Goal: Task Accomplishment & Management: Use online tool/utility

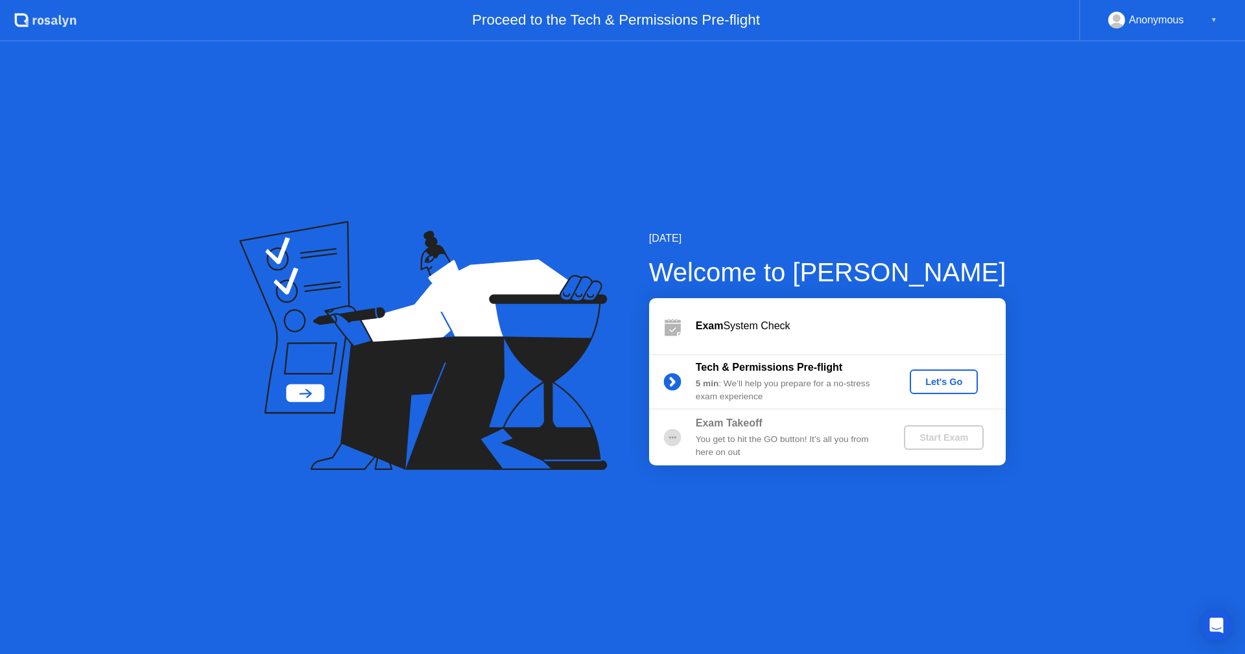
click at [941, 380] on div "Let's Go" at bounding box center [944, 382] width 58 height 10
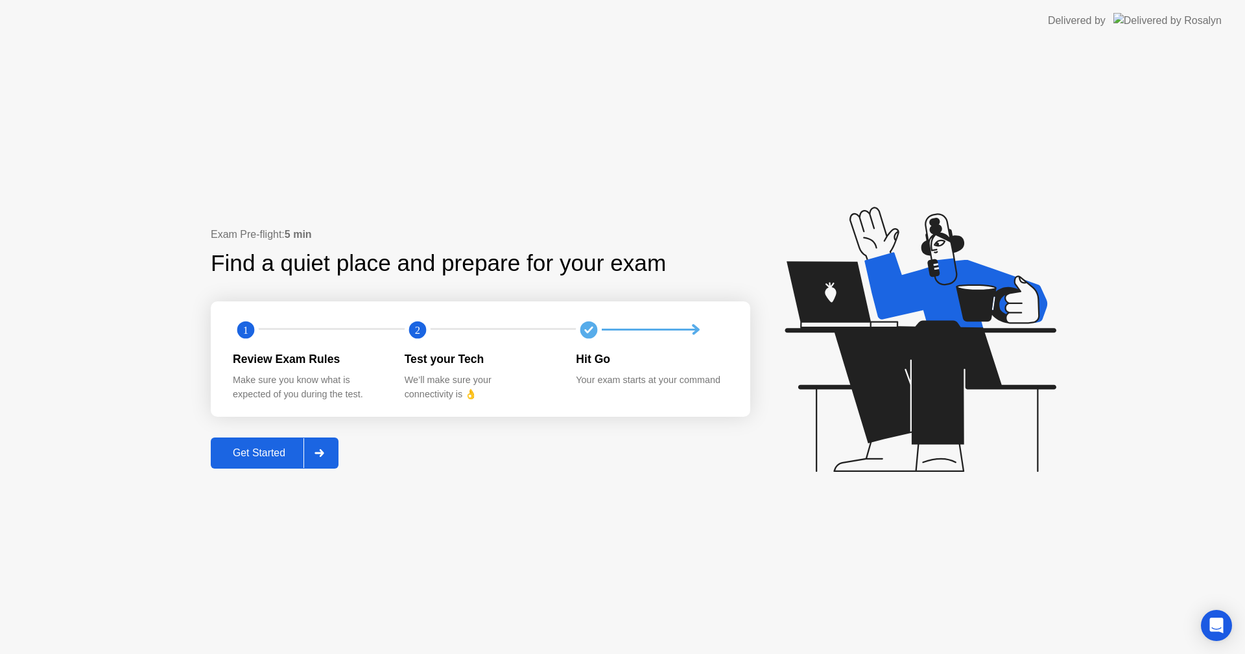
click at [258, 451] on div "Get Started" at bounding box center [259, 454] width 89 height 12
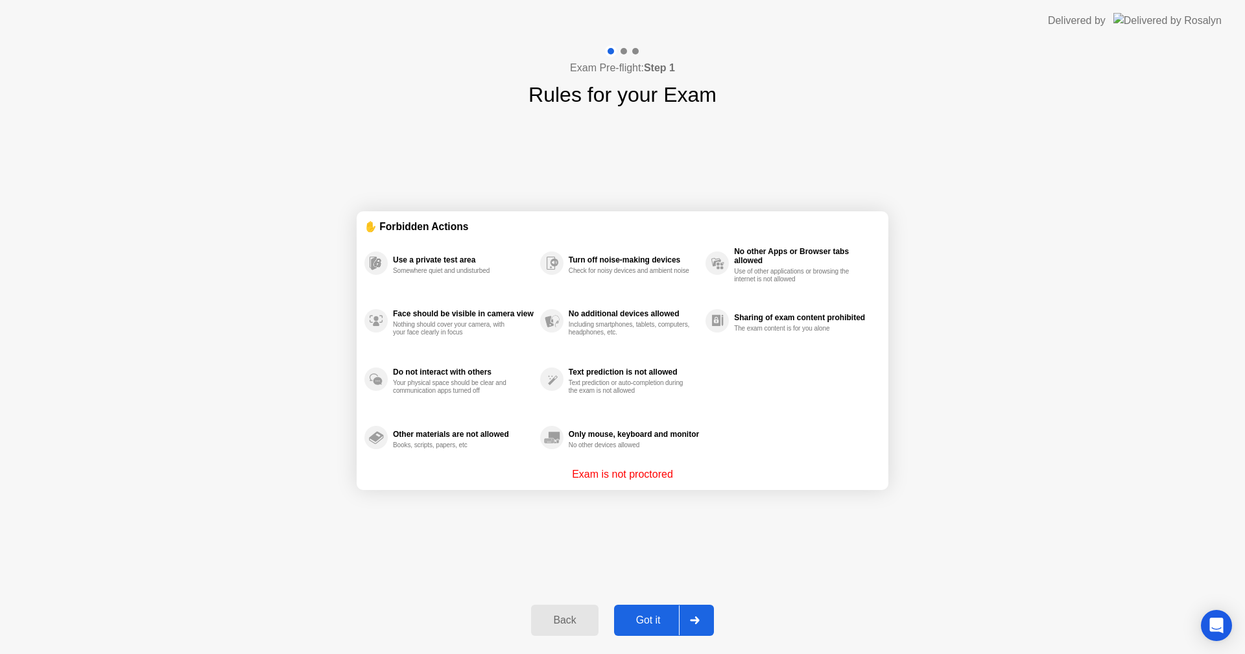
click at [658, 618] on div "Got it" at bounding box center [648, 621] width 61 height 12
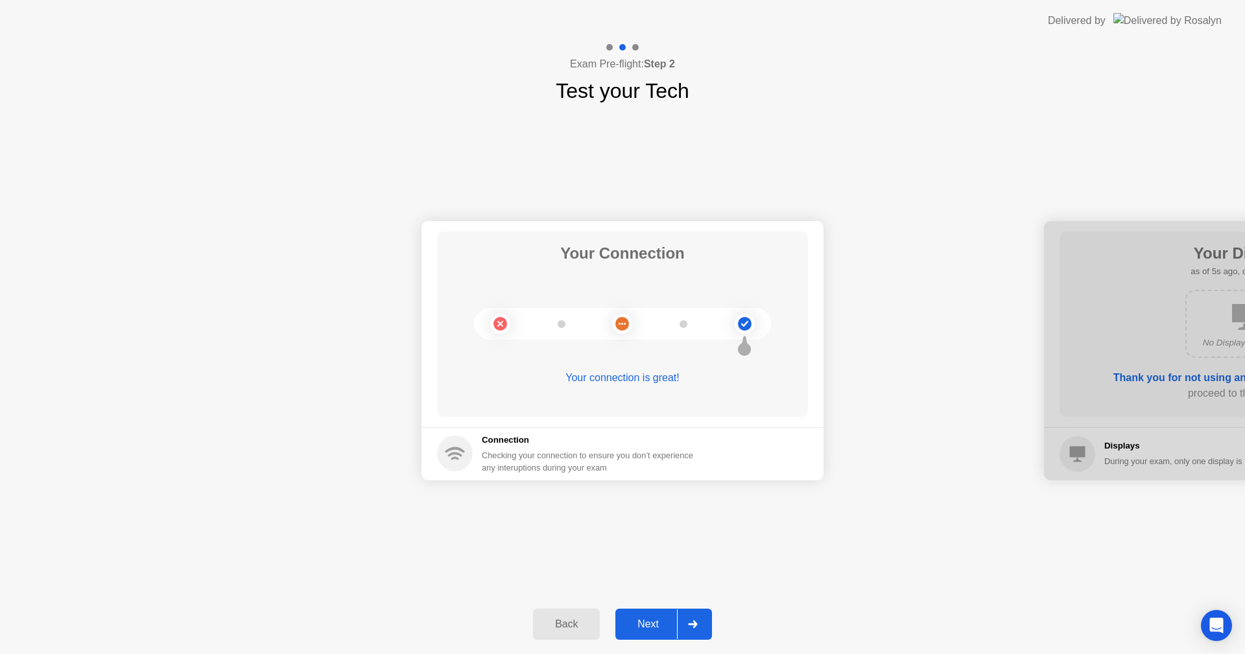
click at [632, 627] on div "Next" at bounding box center [648, 625] width 58 height 12
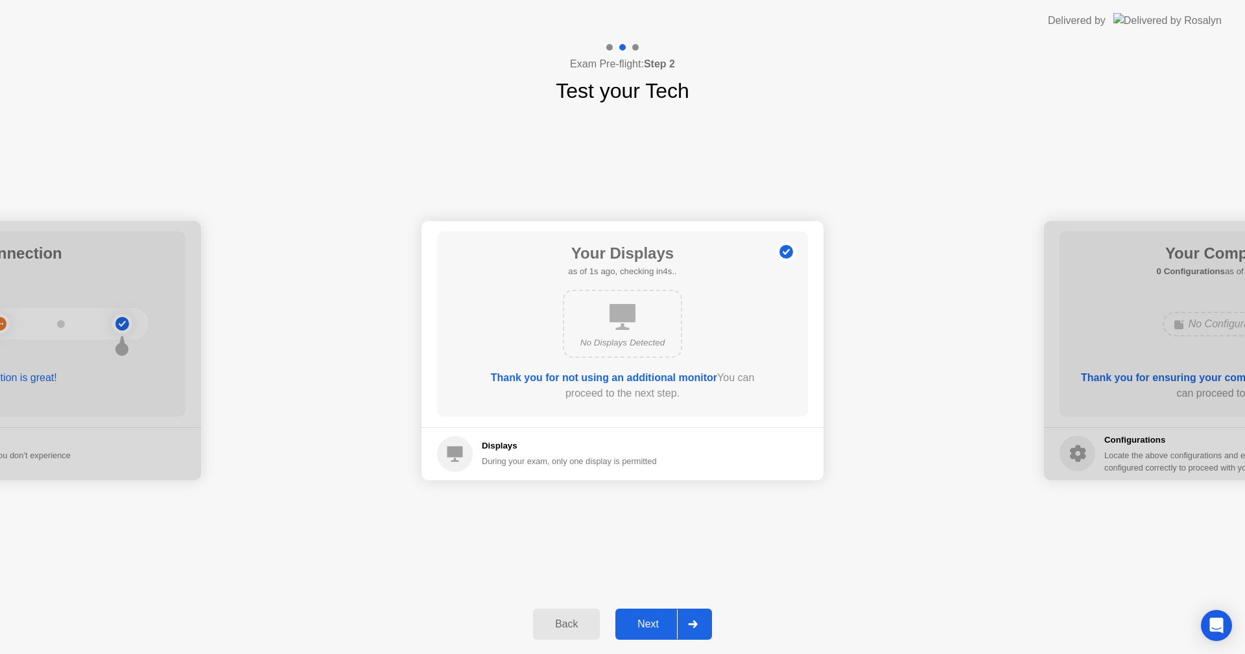
click at [658, 621] on div "Next" at bounding box center [648, 625] width 58 height 12
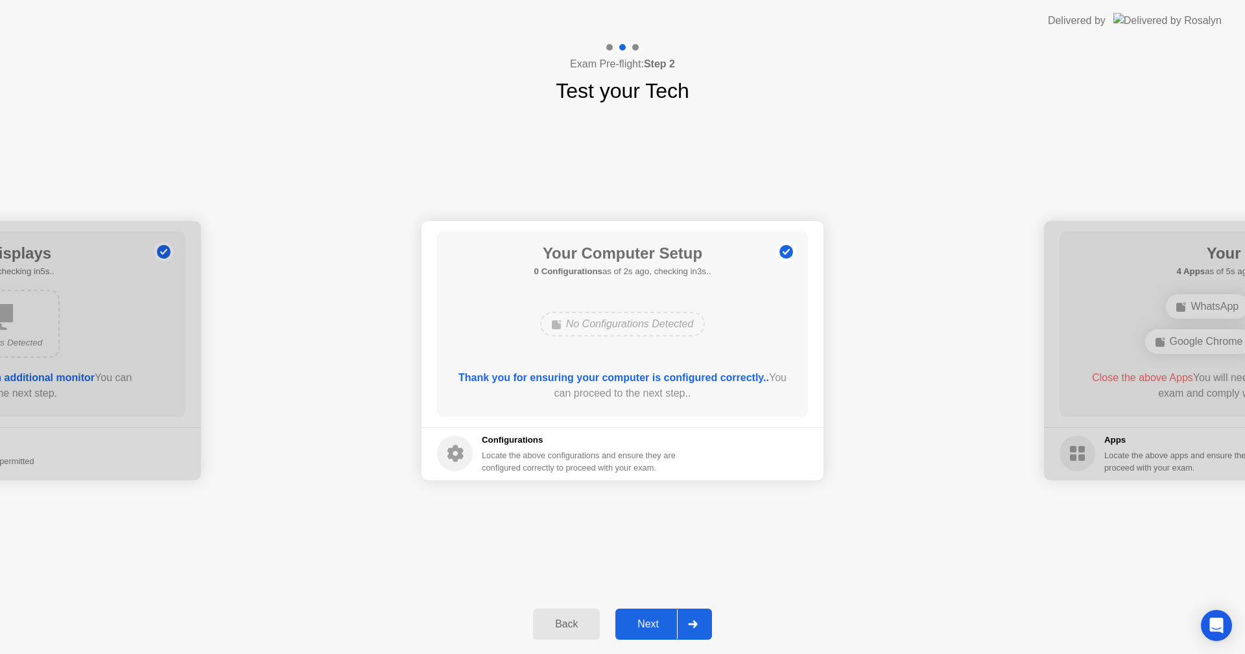
click at [650, 619] on div "Next" at bounding box center [648, 625] width 58 height 12
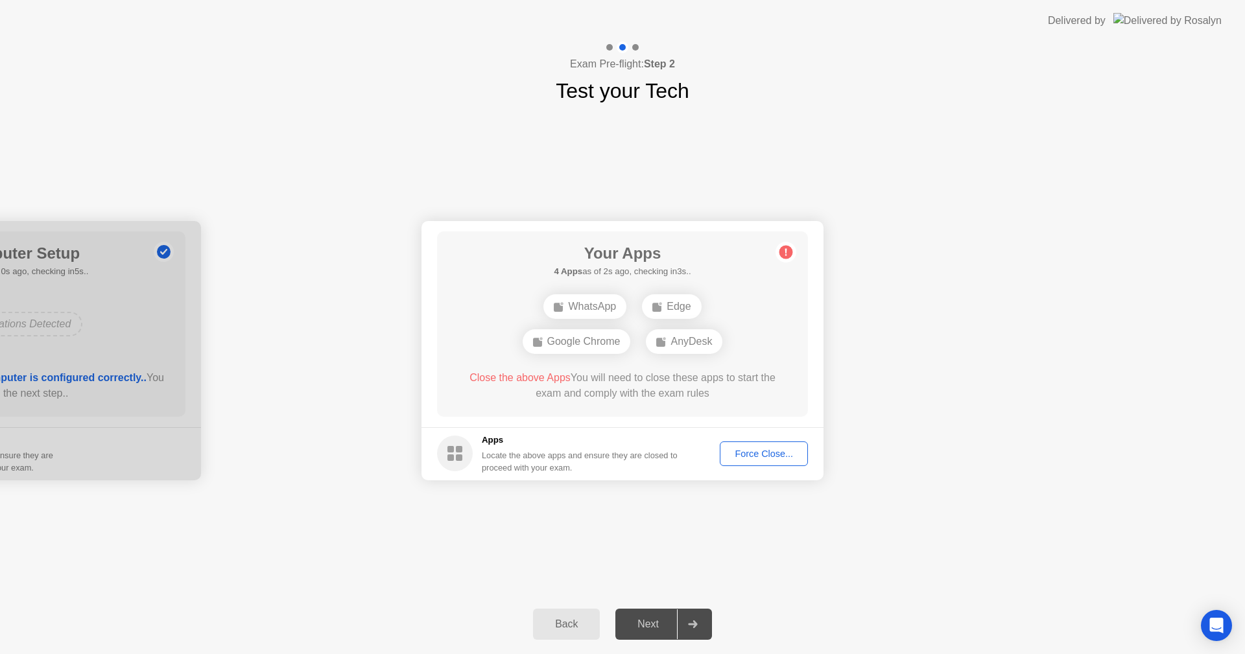
click at [771, 452] on div "Force Close..." at bounding box center [764, 454] width 79 height 10
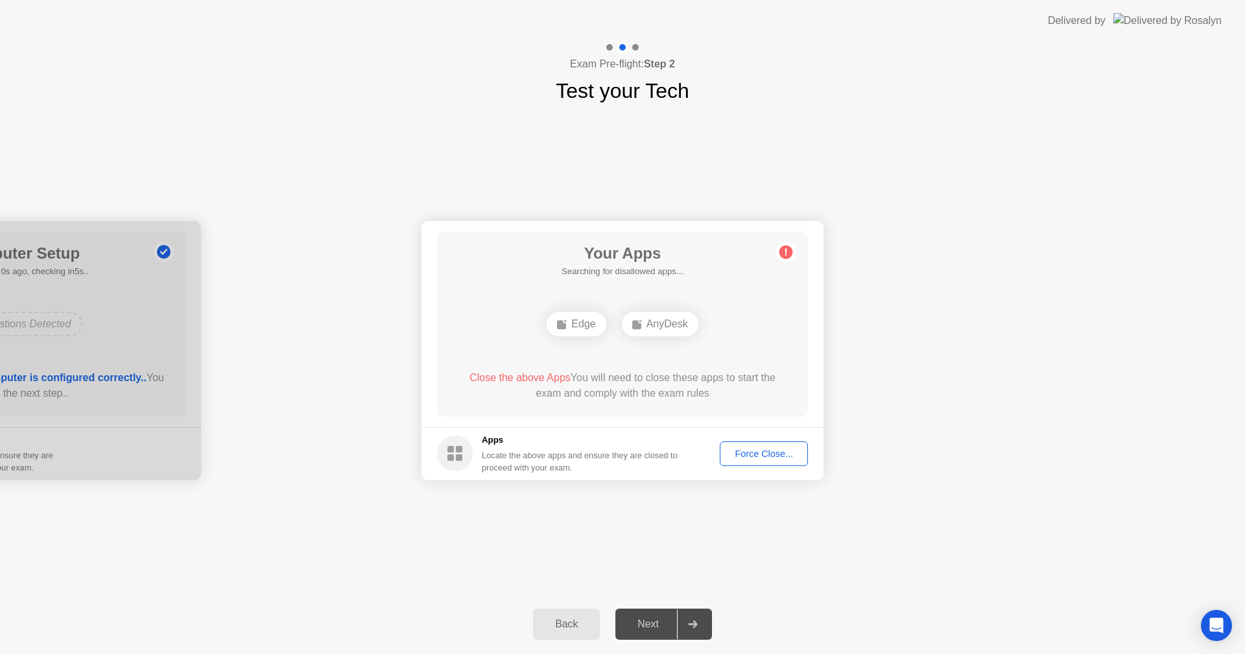
click at [576, 323] on div "Edge" at bounding box center [576, 324] width 59 height 25
click at [777, 455] on div "Force Close..." at bounding box center [764, 454] width 79 height 10
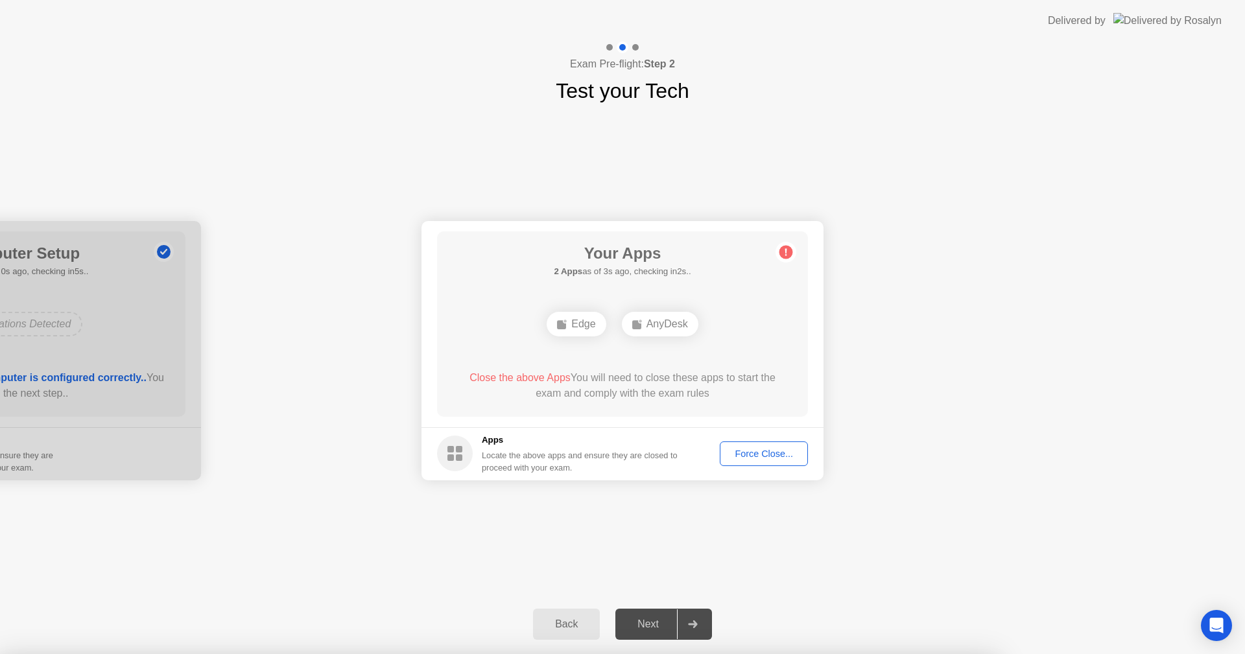
drag, startPoint x: 579, startPoint y: 391, endPoint x: 613, endPoint y: 499, distance: 113.0
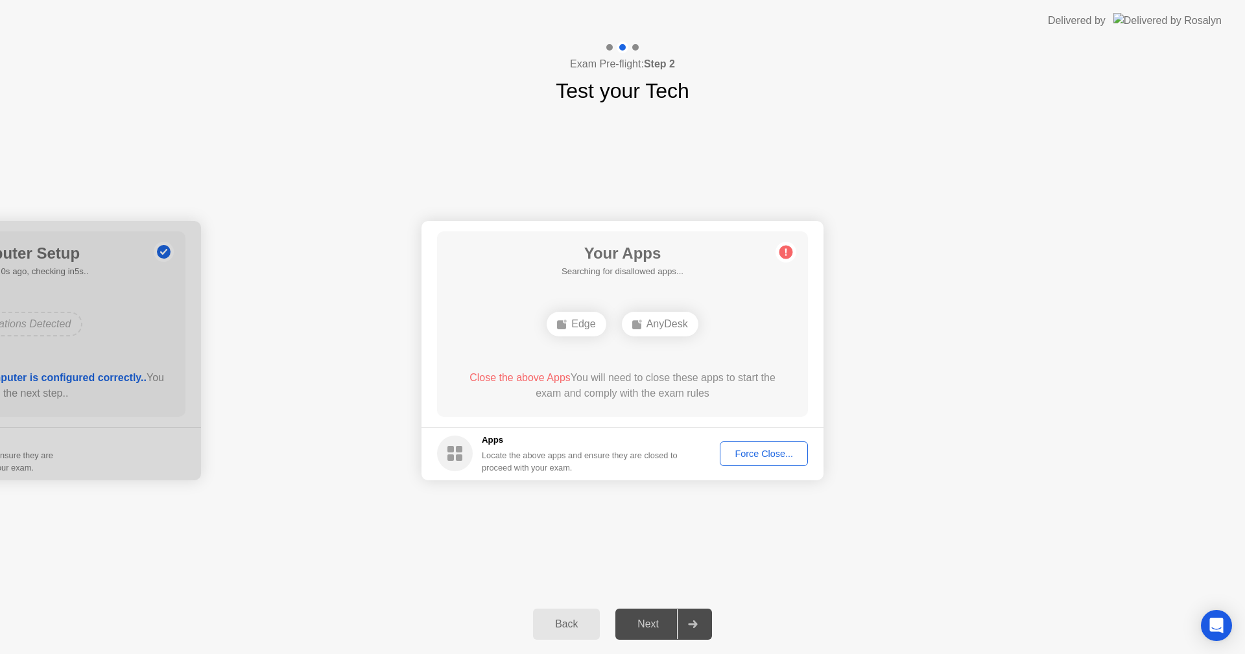
click at [644, 623] on div "Next" at bounding box center [648, 625] width 58 height 12
click at [652, 323] on div "AnyDesk" at bounding box center [660, 324] width 77 height 25
click at [786, 250] on icon at bounding box center [787, 251] width 2 height 7
click at [784, 453] on div "Force Close..." at bounding box center [764, 454] width 79 height 10
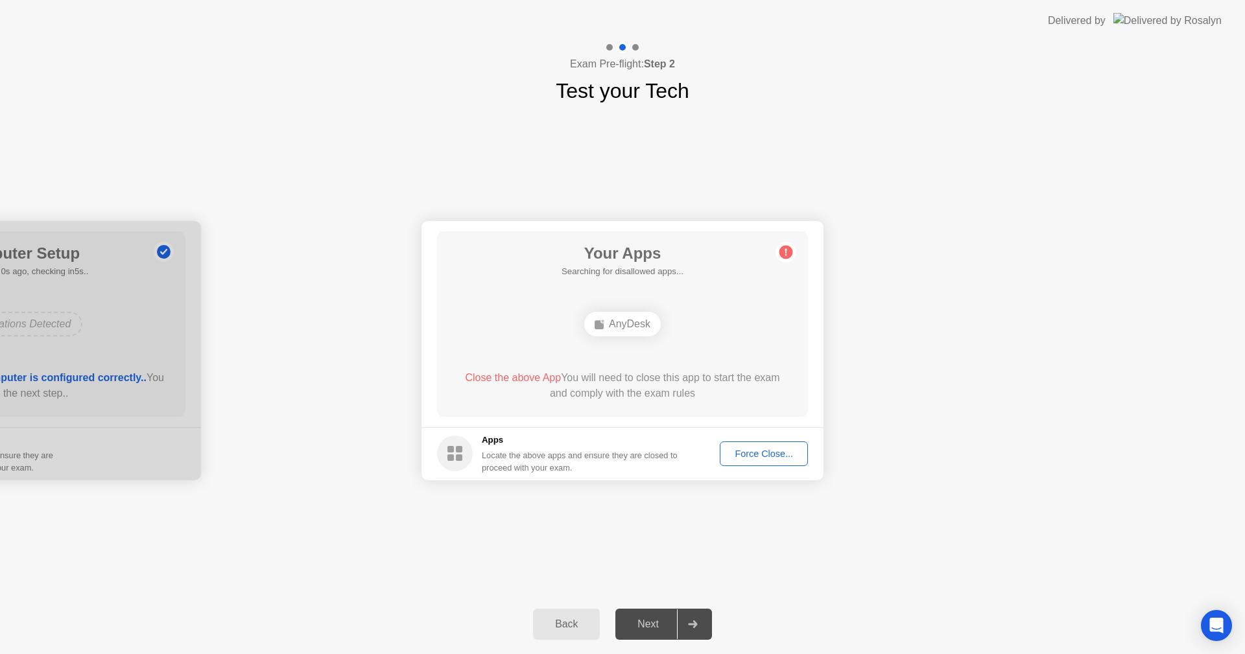
click at [738, 445] on button "Force Close..." at bounding box center [764, 454] width 88 height 25
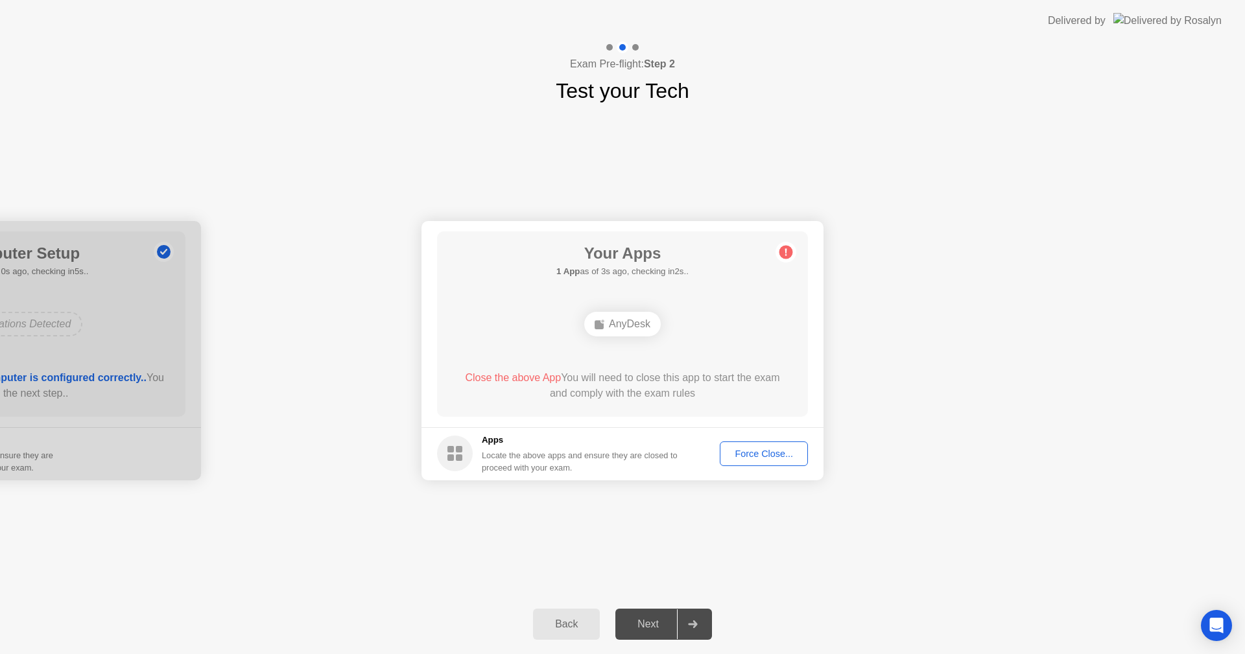
click at [763, 459] on div "Force Close..." at bounding box center [764, 454] width 79 height 10
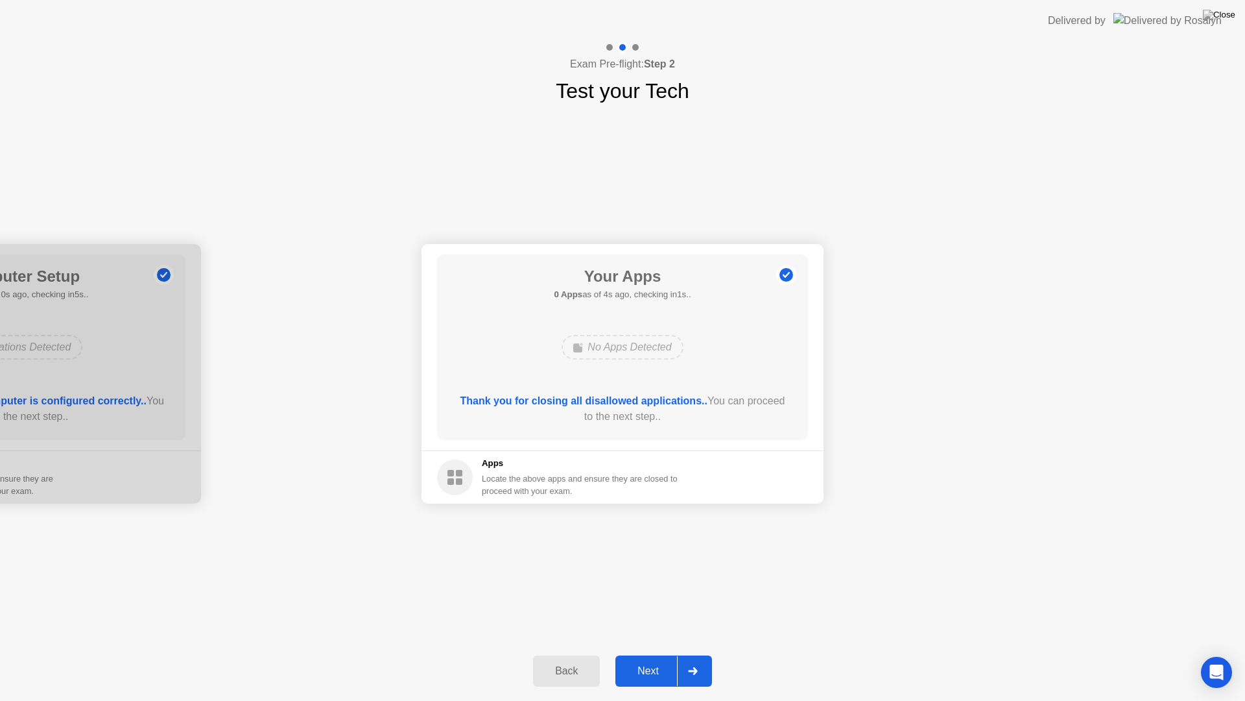
click at [666, 654] on div "Next" at bounding box center [648, 671] width 58 height 12
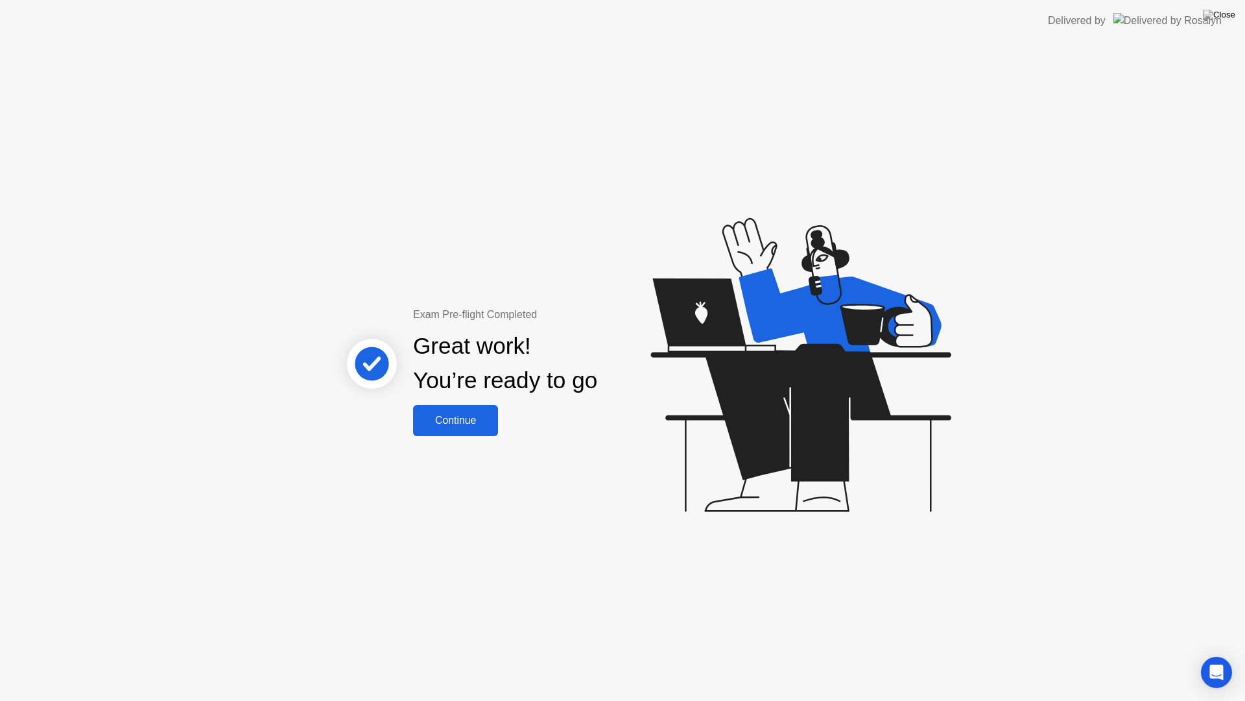
click at [455, 424] on div "Continue" at bounding box center [455, 420] width 77 height 12
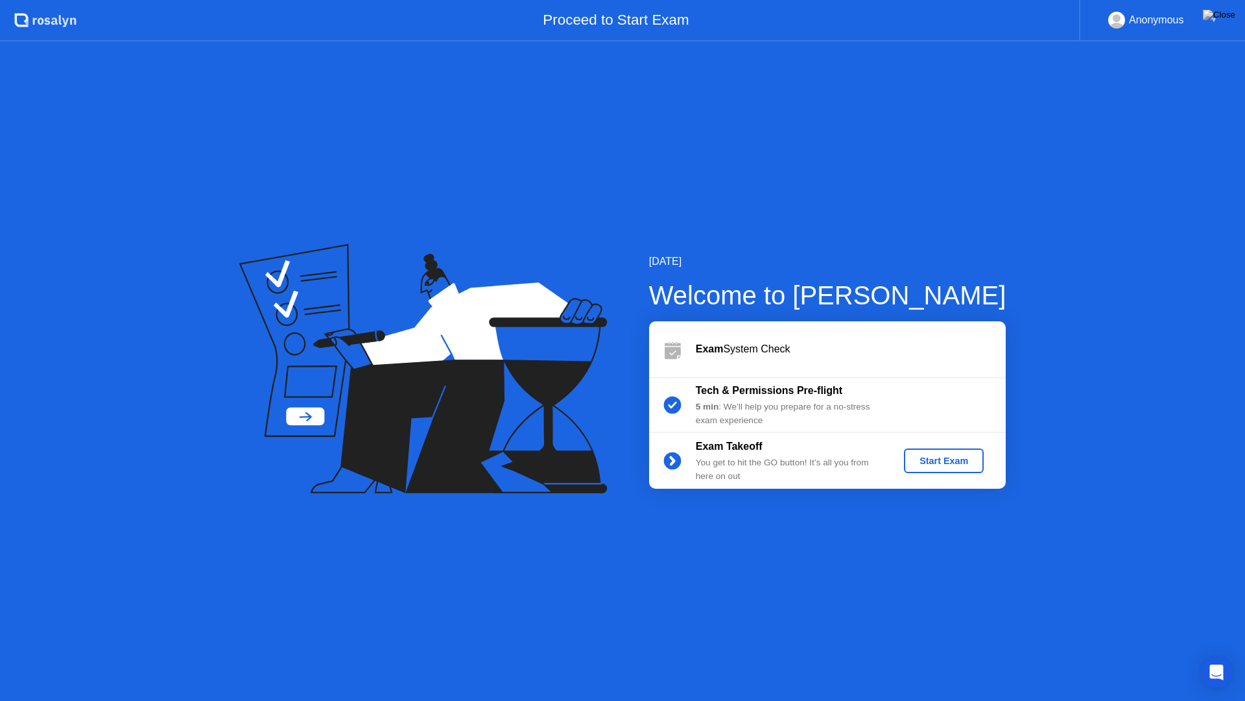
click at [1048, 562] on div "[DATE] Welcome to [PERSON_NAME] Exam System Check Tech & Permissions Pre-flight…" at bounding box center [622, 371] width 1245 height 659
click at [957, 464] on div "Start Exam" at bounding box center [943, 460] width 69 height 10
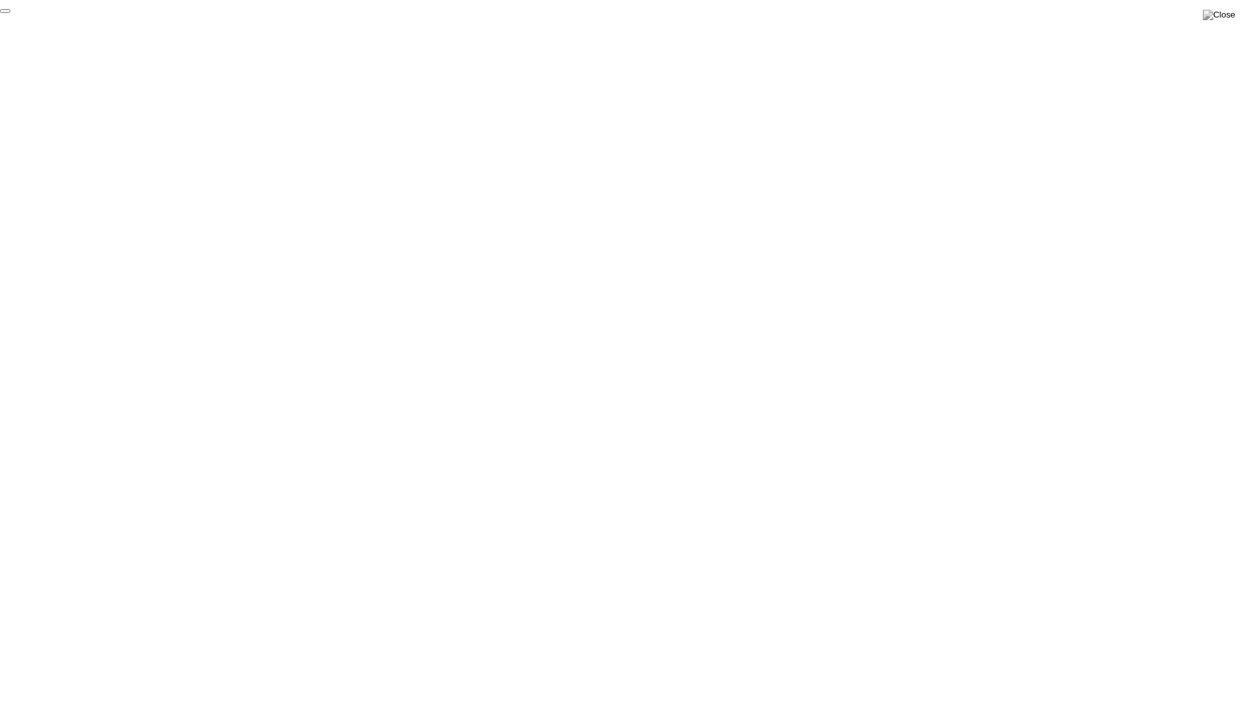
click div "End Proctoring Session"
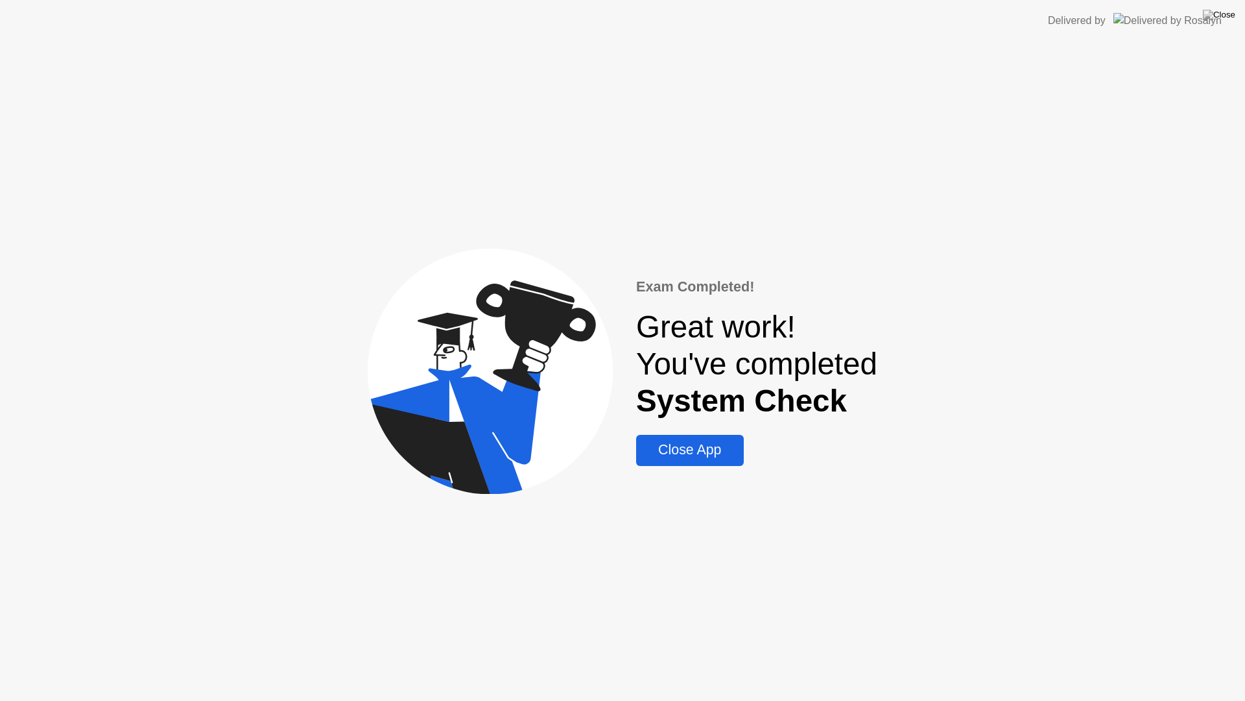
click at [698, 446] on div "Close App" at bounding box center [689, 450] width 99 height 16
